Goal: Information Seeking & Learning: Understand process/instructions

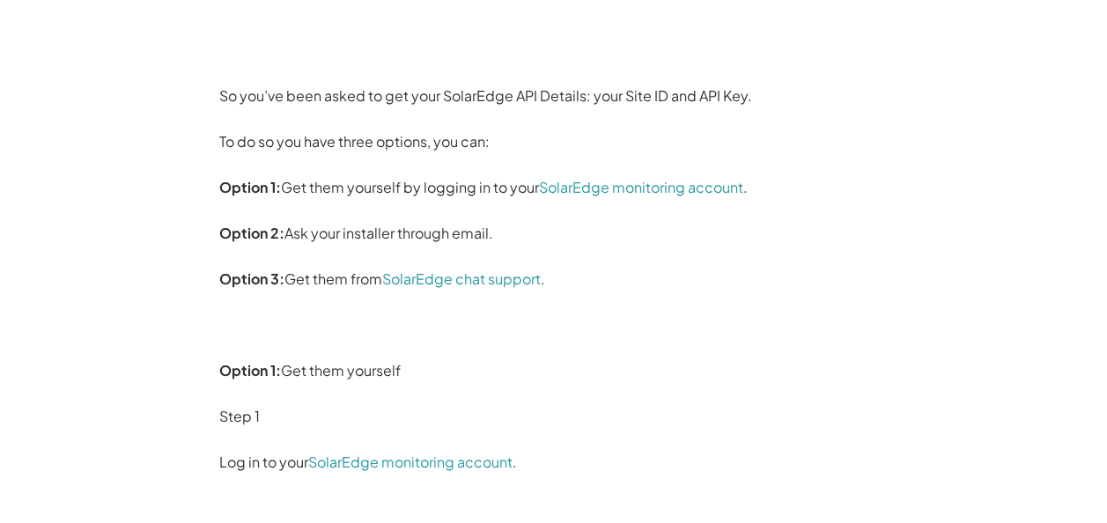
scroll to position [230, 0]
drag, startPoint x: 423, startPoint y: 230, endPoint x: 345, endPoint y: 235, distance: 77.6
click at [345, 235] on p "Option 2: Ask your installer through email." at bounding box center [553, 232] width 669 height 28
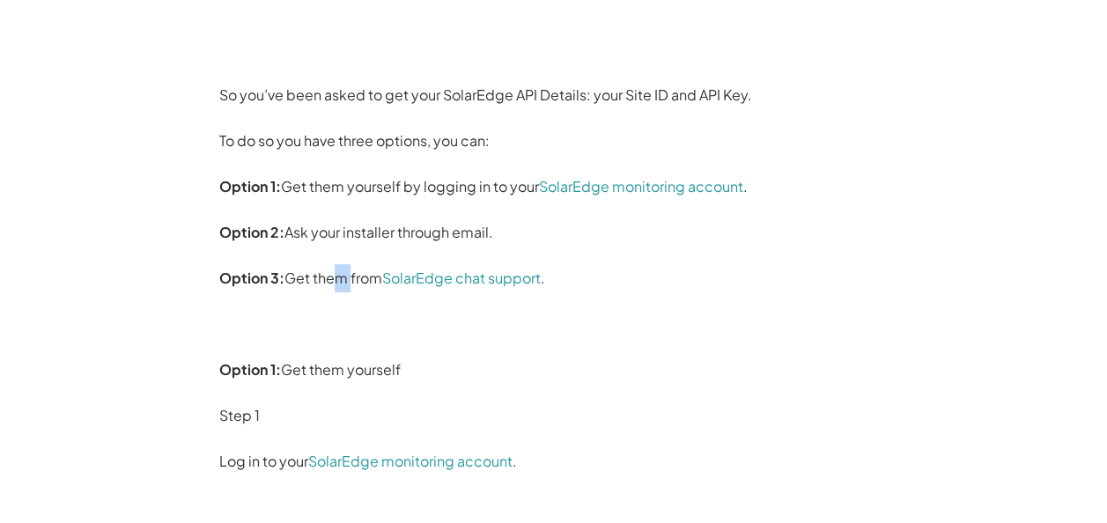
drag, startPoint x: 324, startPoint y: 275, endPoint x: 343, endPoint y: 275, distance: 19.4
click at [343, 275] on p "Option 3: Get them from SolarEdge chat support ." at bounding box center [553, 278] width 669 height 28
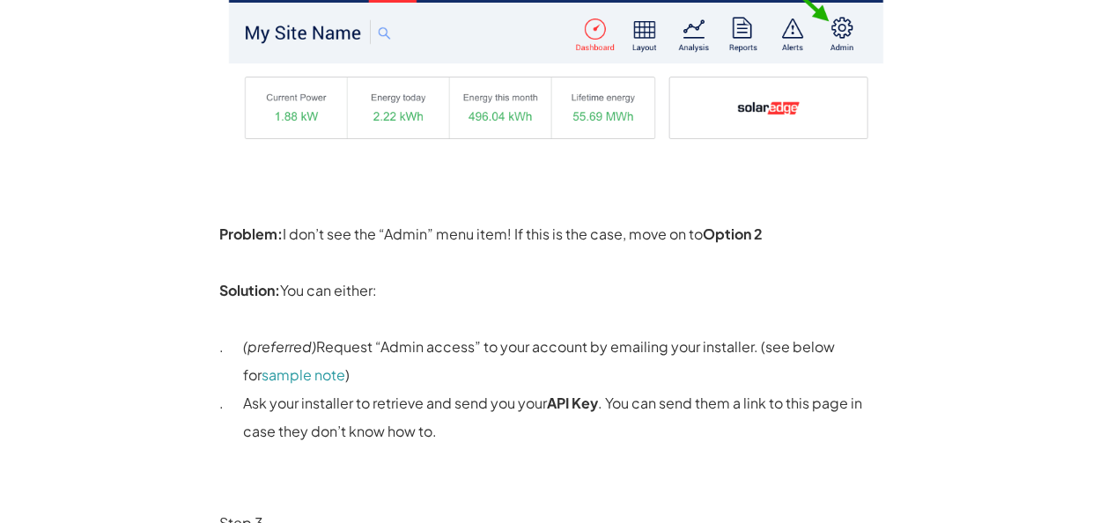
scroll to position [985, 0]
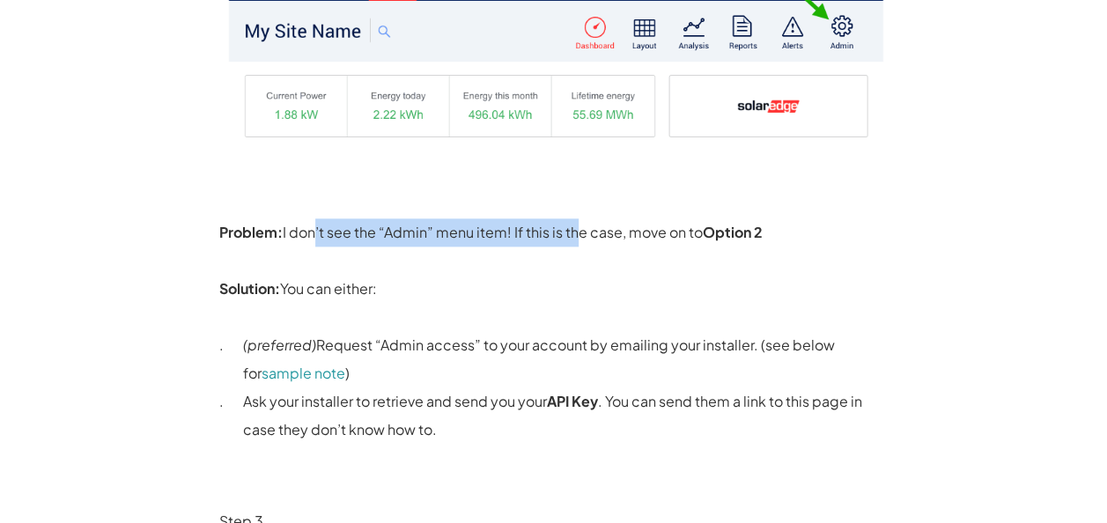
drag, startPoint x: 310, startPoint y: 234, endPoint x: 567, endPoint y: 227, distance: 257.1
click at [567, 227] on p "Problem: I don’t see the “Admin” menu item! If this is the case, move on to Opt…" at bounding box center [553, 260] width 669 height 85
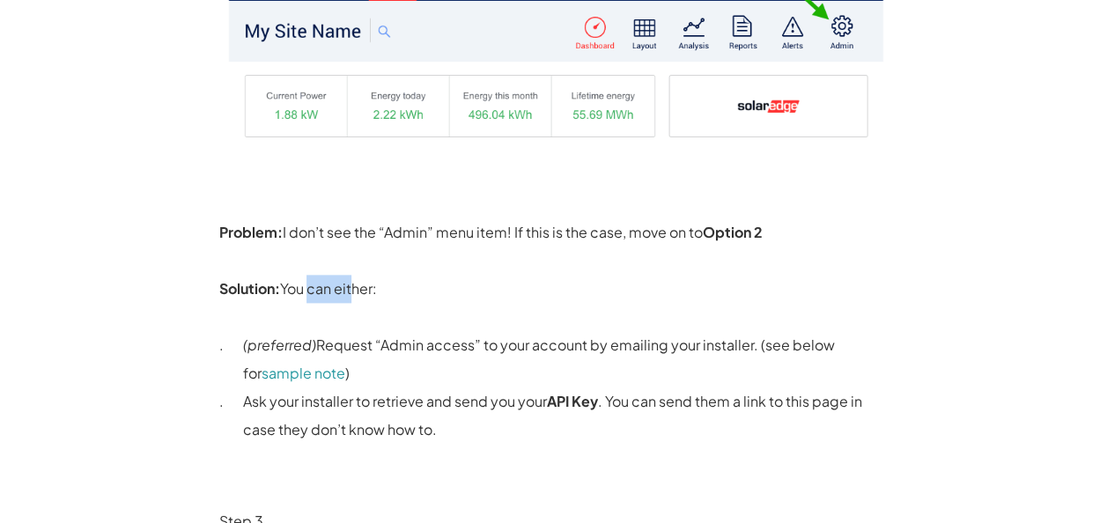
drag, startPoint x: 306, startPoint y: 281, endPoint x: 349, endPoint y: 280, distance: 43.1
click at [349, 280] on p "Problem: I don’t see the “Admin” menu item! If this is the case, move on to Opt…" at bounding box center [553, 260] width 669 height 85
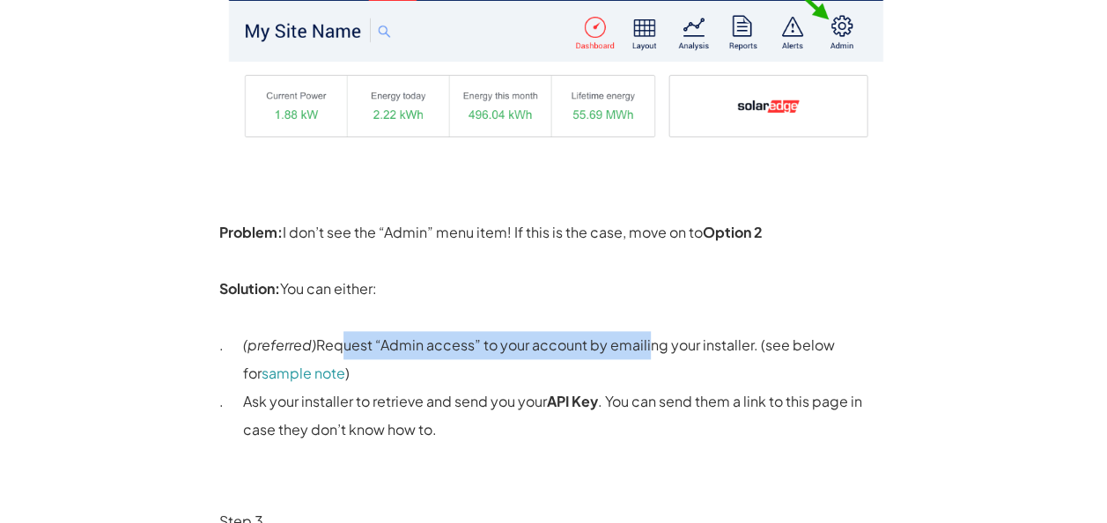
drag, startPoint x: 349, startPoint y: 280, endPoint x: 646, endPoint y: 342, distance: 303.0
click at [646, 342] on p "(preferred) Request “Admin access” to your account by emailing your installer. …" at bounding box center [565, 359] width 645 height 56
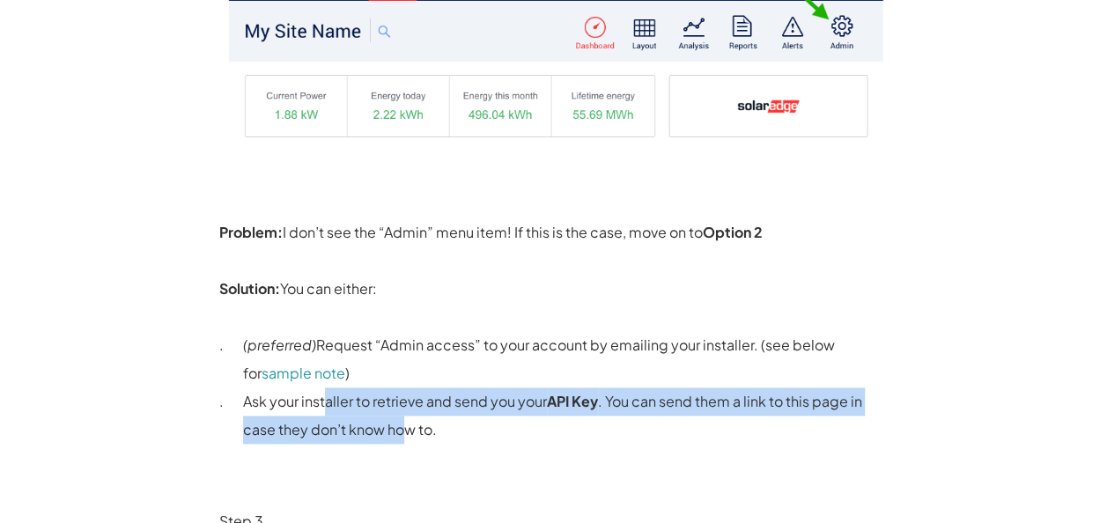
drag, startPoint x: 327, startPoint y: 403, endPoint x: 401, endPoint y: 427, distance: 77.7
click at [401, 427] on p "Ask your installer to retrieve and send you your API Key . You can send them a …" at bounding box center [565, 415] width 645 height 56
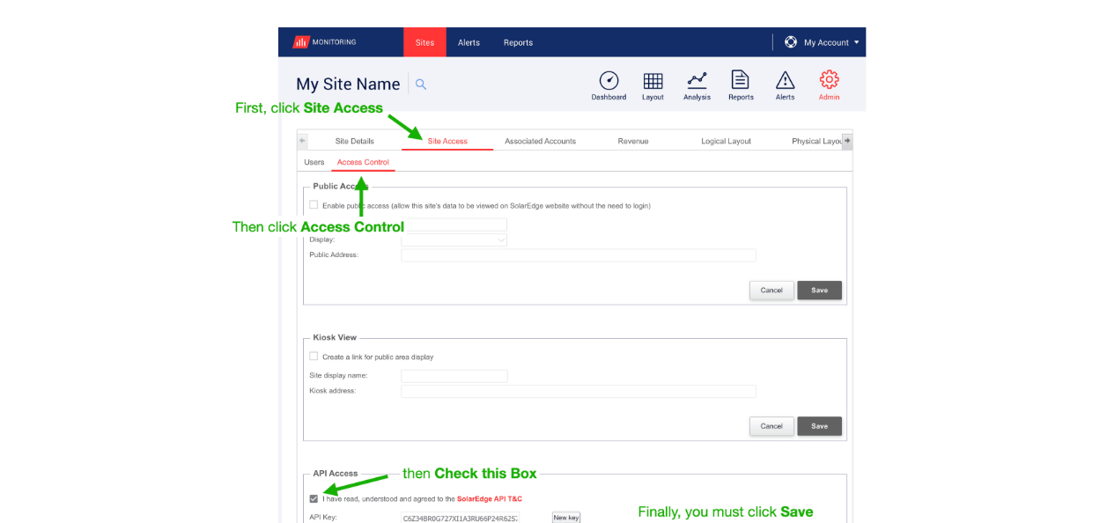
scroll to position [1587, 0]
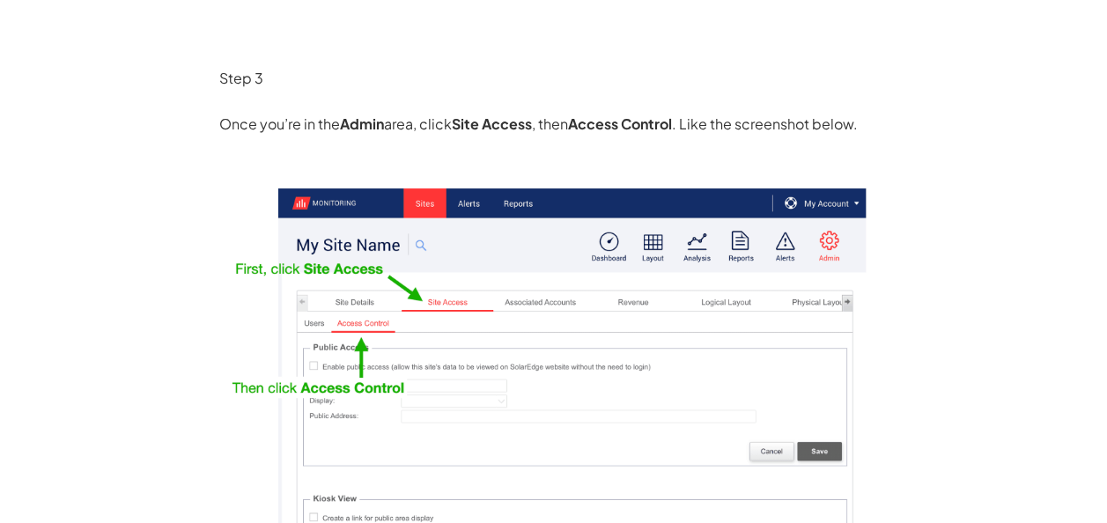
scroll to position [1427, 0]
